Goal: Task Accomplishment & Management: Use online tool/utility

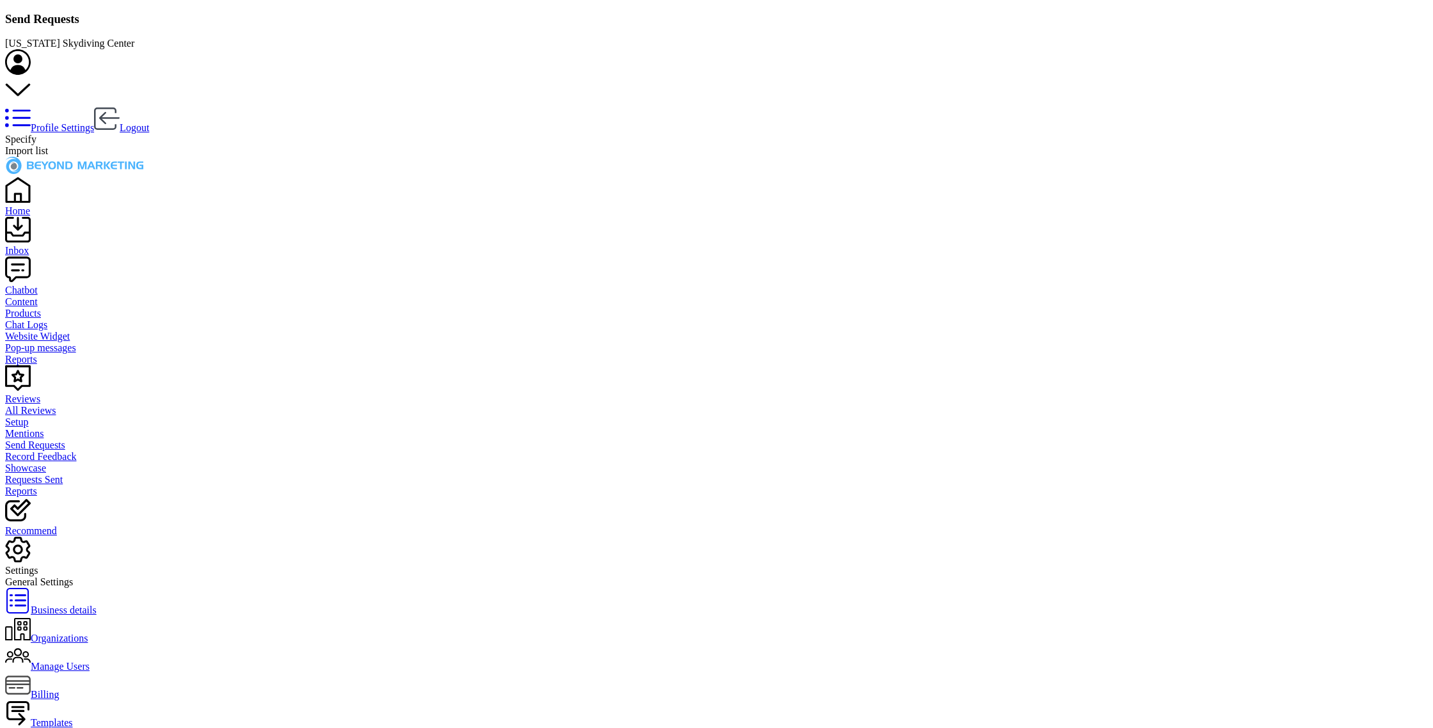
scroll to position [129, 640]
